Goal: Navigation & Orientation: Understand site structure

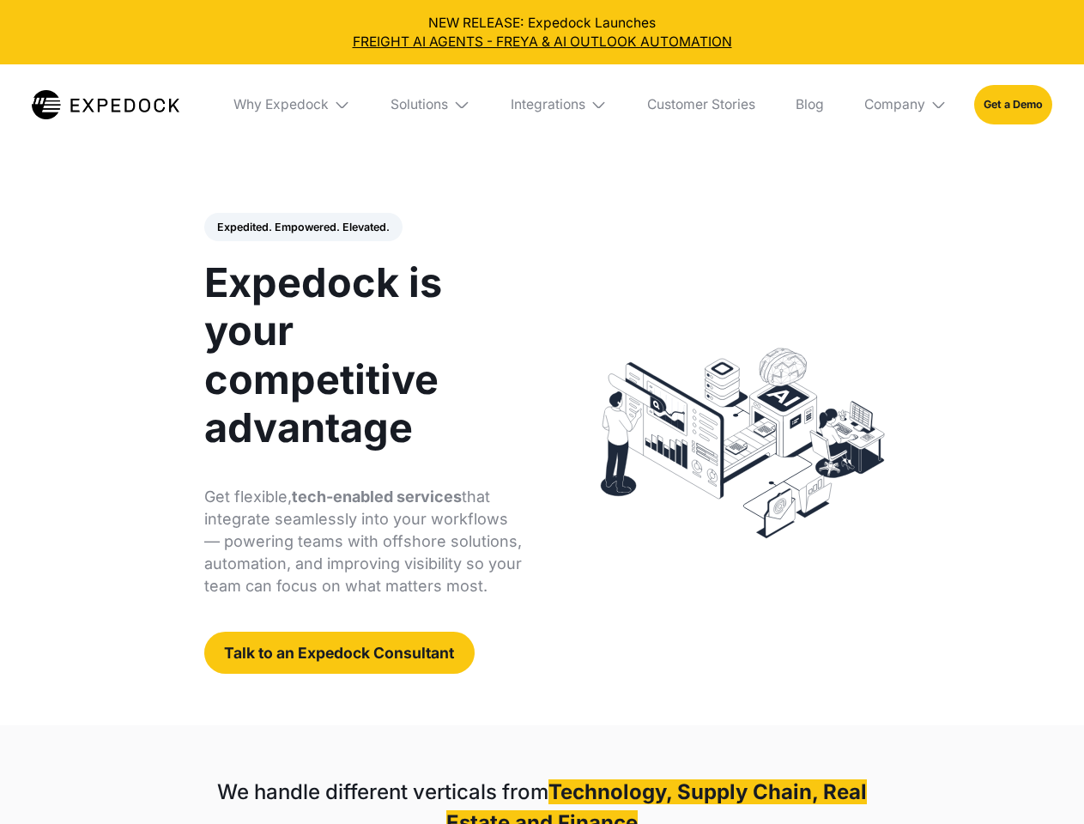
select select
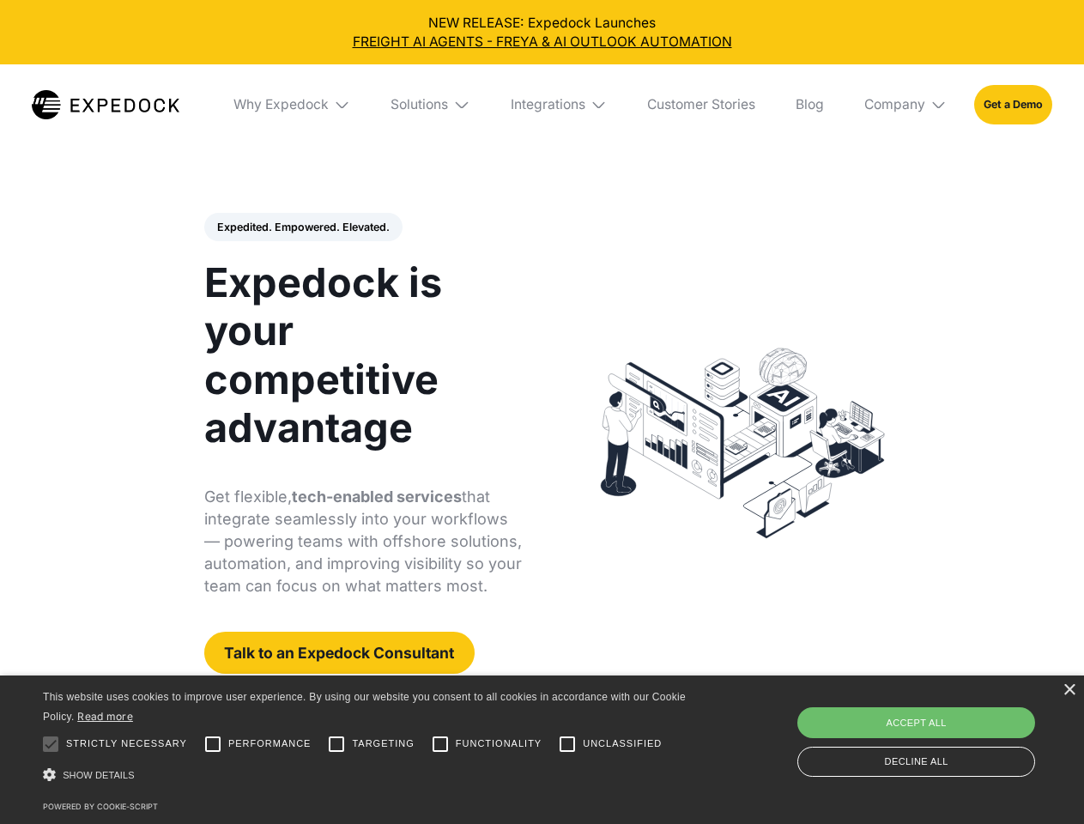
click at [542, 105] on div "Integrations" at bounding box center [548, 104] width 75 height 17
click at [293, 105] on div "Why Expedock" at bounding box center [266, 104] width 95 height 17
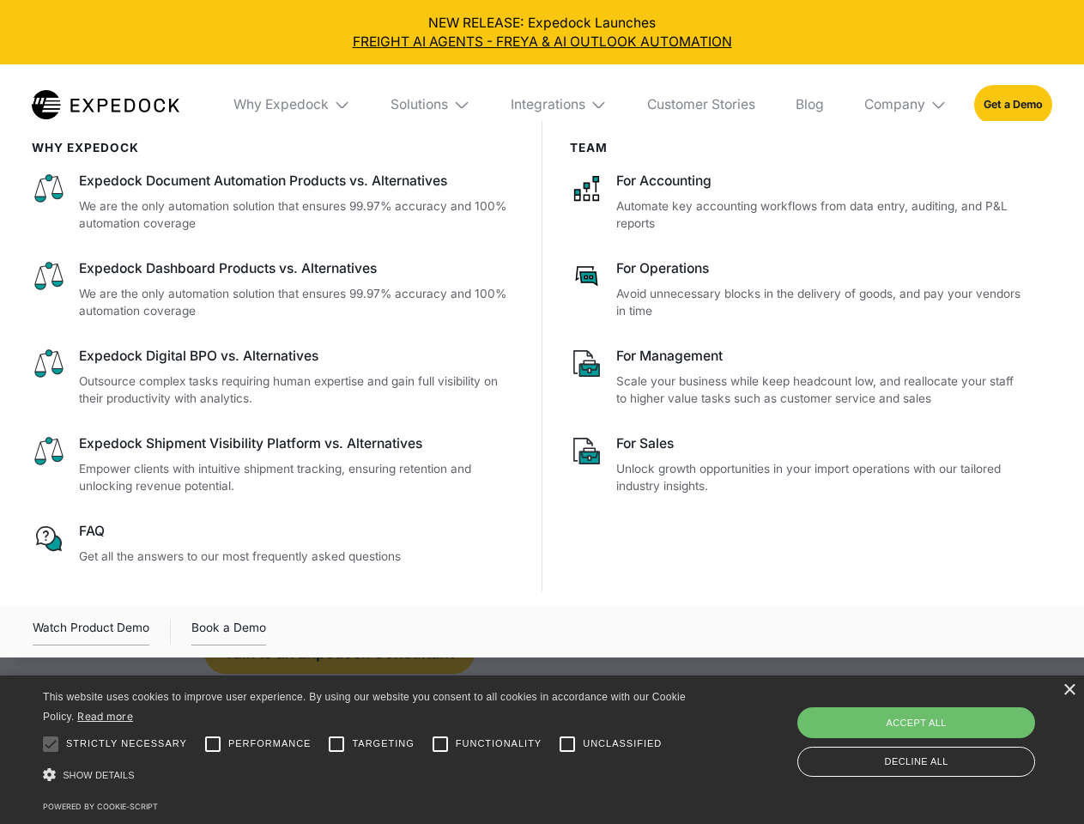
click at [432, 105] on div "Solutions" at bounding box center [419, 104] width 58 height 17
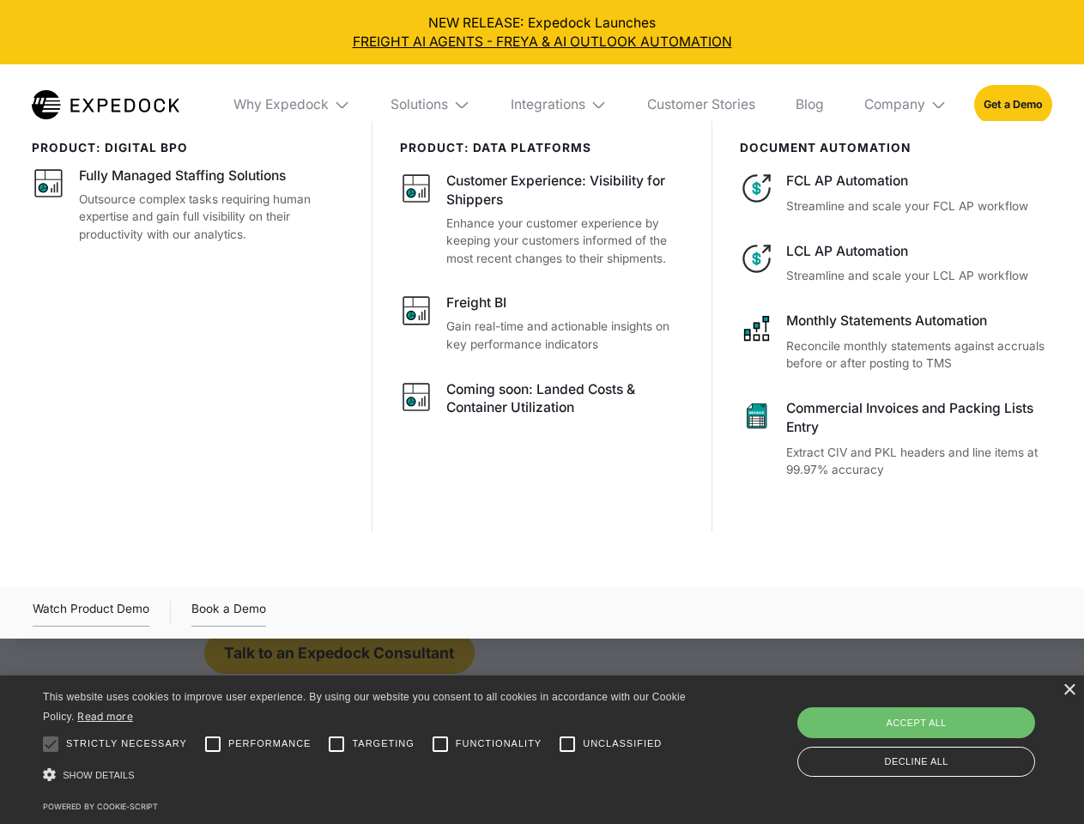
click at [560, 105] on div "Integrations" at bounding box center [548, 104] width 75 height 17
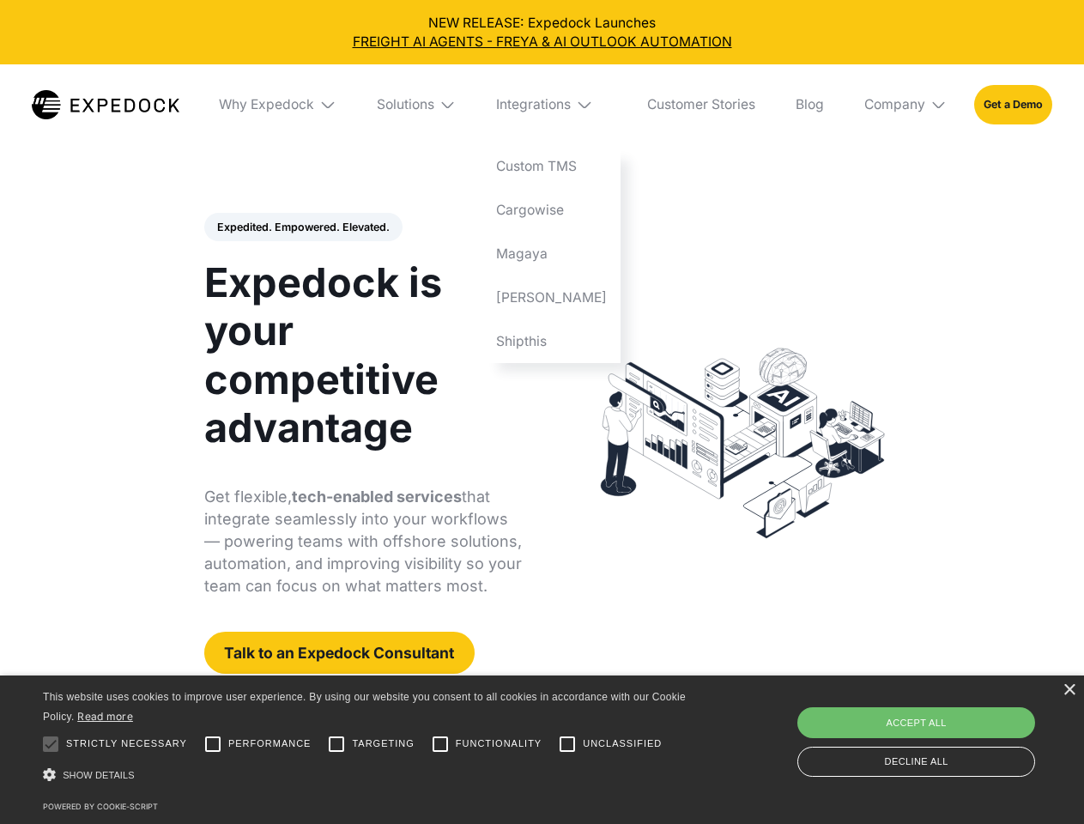
click at [906, 105] on div "Company" at bounding box center [894, 104] width 61 height 17
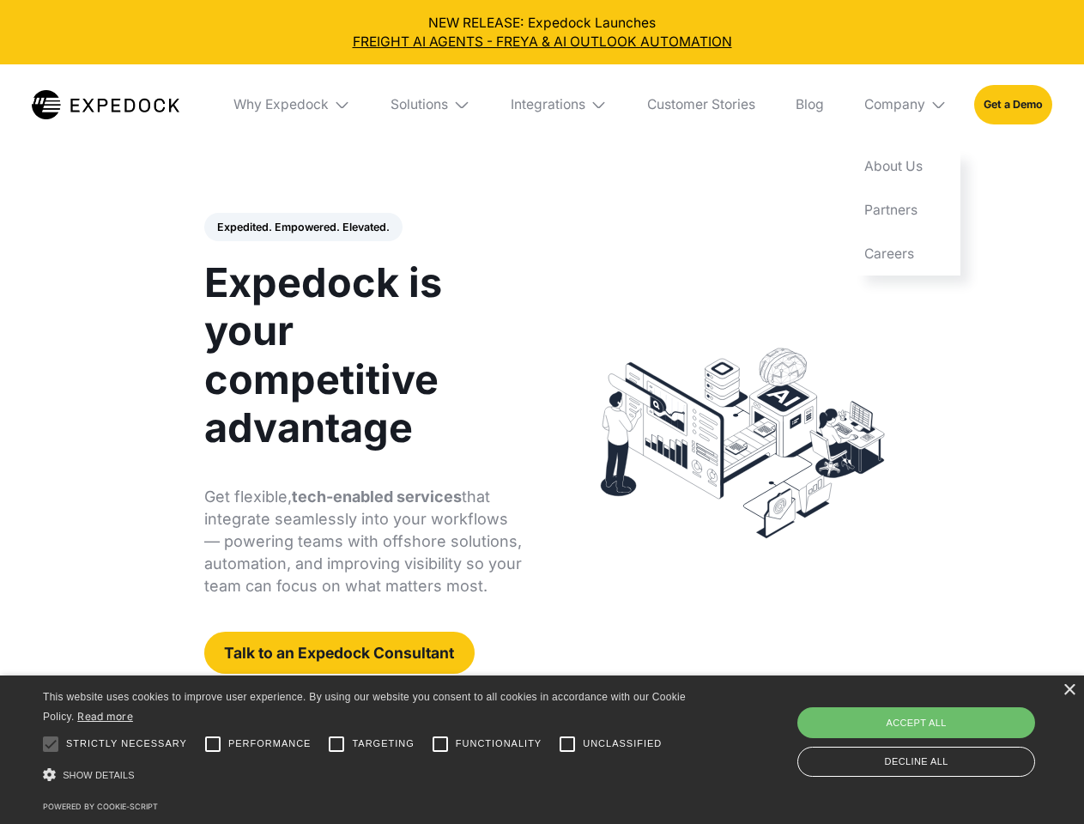
click at [302, 227] on div "Expedited. Empowered. Elevated. Automate Freight Document Extraction at 99.97% …" at bounding box center [363, 444] width 318 height 462
